Goal: Task Accomplishment & Management: Use online tool/utility

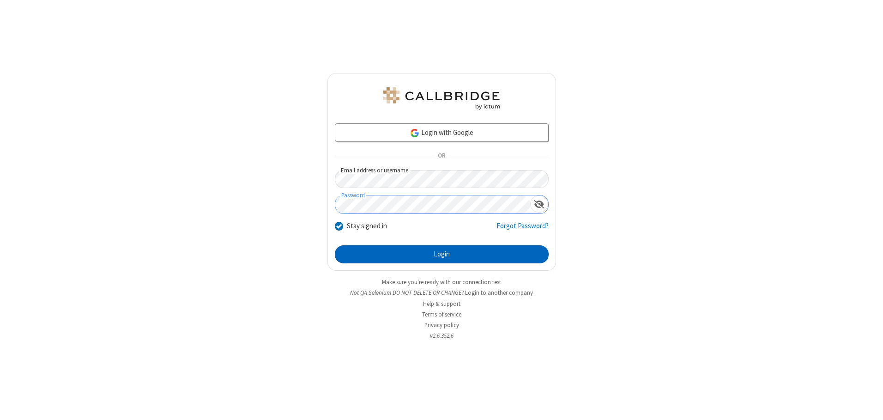
click at [441, 254] on button "Login" at bounding box center [442, 254] width 214 height 18
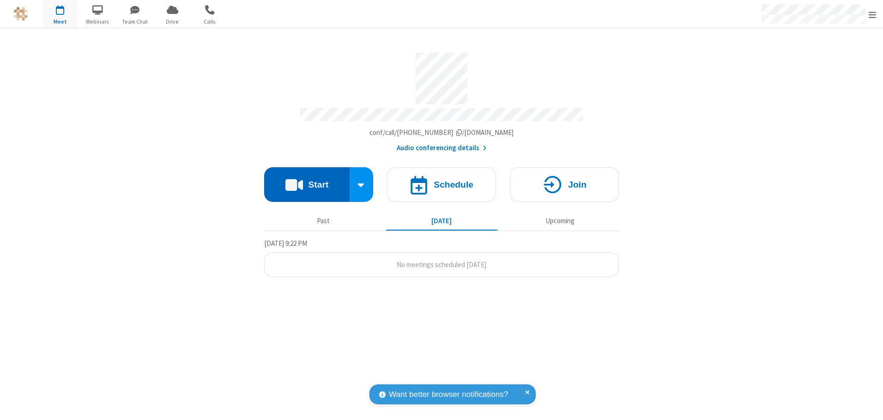
click at [307, 181] on button "Start" at bounding box center [306, 184] width 85 height 35
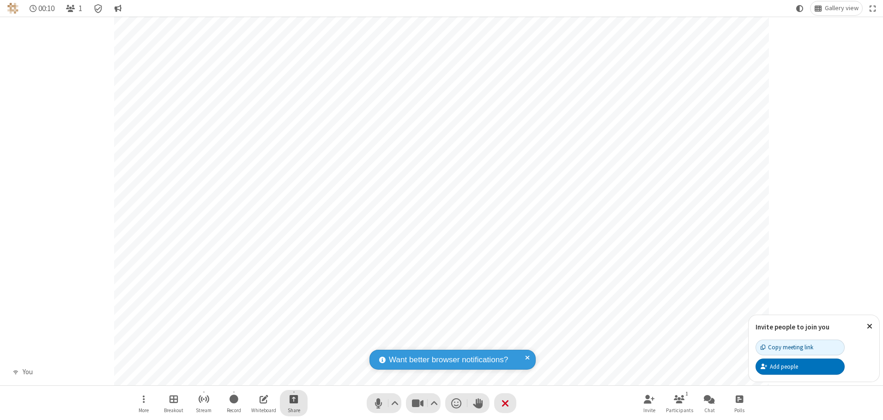
click at [294, 398] on span "Start sharing" at bounding box center [293, 399] width 9 height 12
click at [293, 342] on span "Share additional camera" at bounding box center [299, 344] width 68 height 8
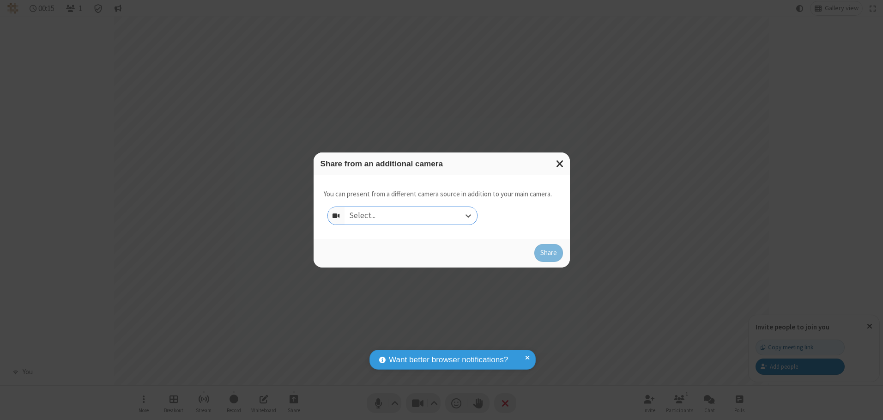
click at [410, 215] on div "Select..." at bounding box center [410, 216] width 132 height 18
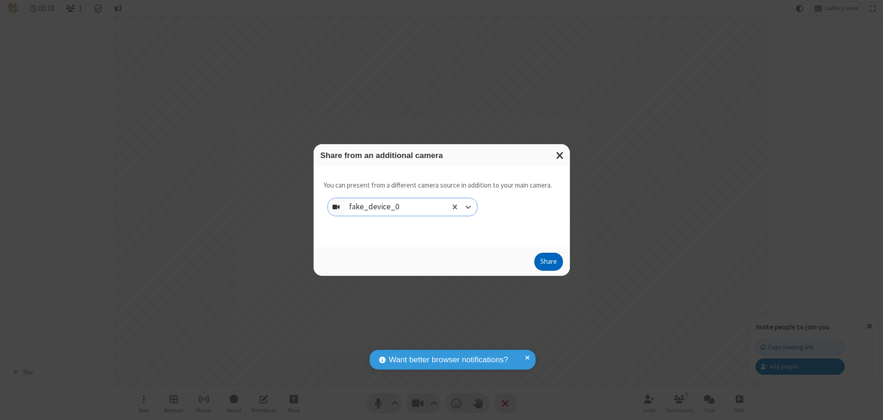
click at [548, 264] on button "Share" at bounding box center [548, 261] width 29 height 18
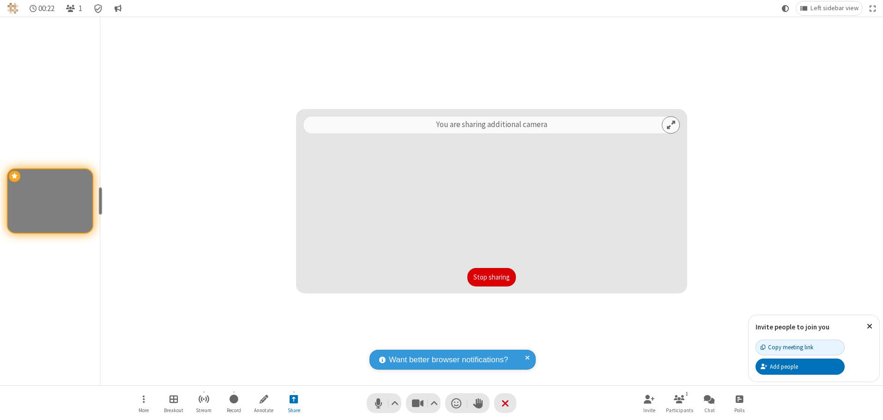
click at [491, 276] on button "Stop sharing" at bounding box center [491, 277] width 48 height 18
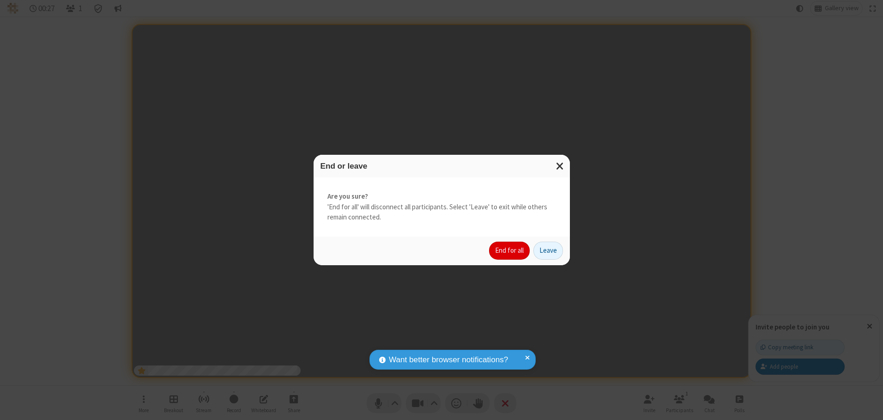
click at [510, 250] on button "End for all" at bounding box center [509, 250] width 41 height 18
